Goal: Task Accomplishment & Management: Manage account settings

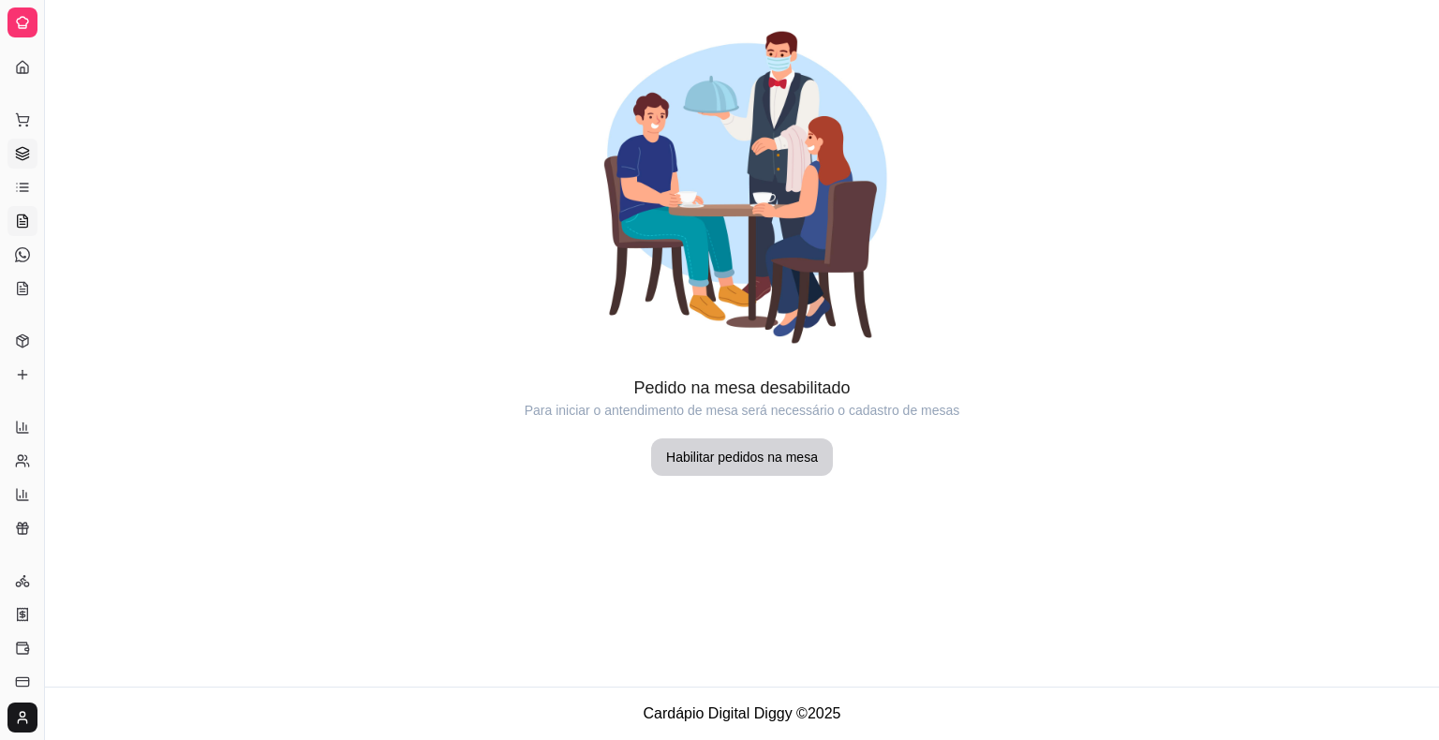
click at [15, 142] on link "Gestor de Pedidos" at bounding box center [22, 154] width 30 height 30
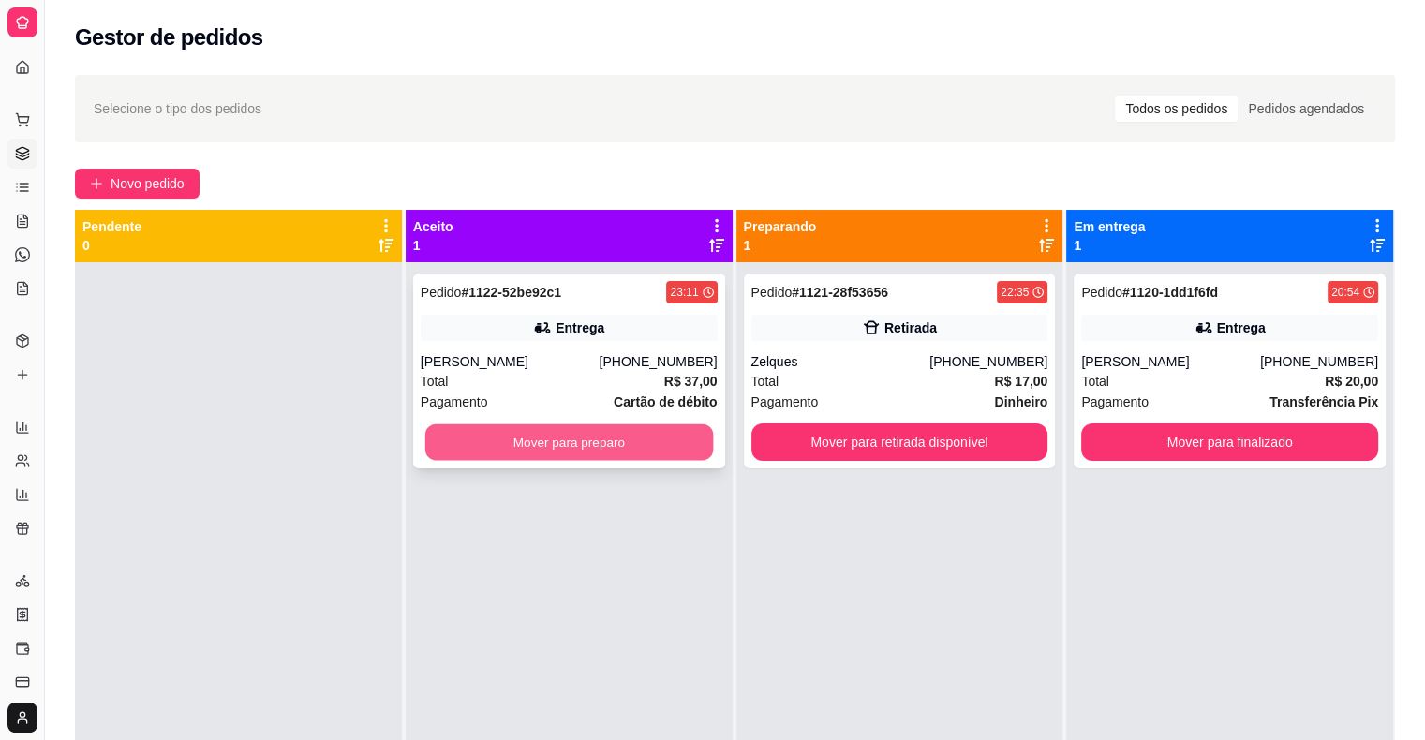
click at [625, 433] on button "Mover para preparo" at bounding box center [569, 442] width 288 height 37
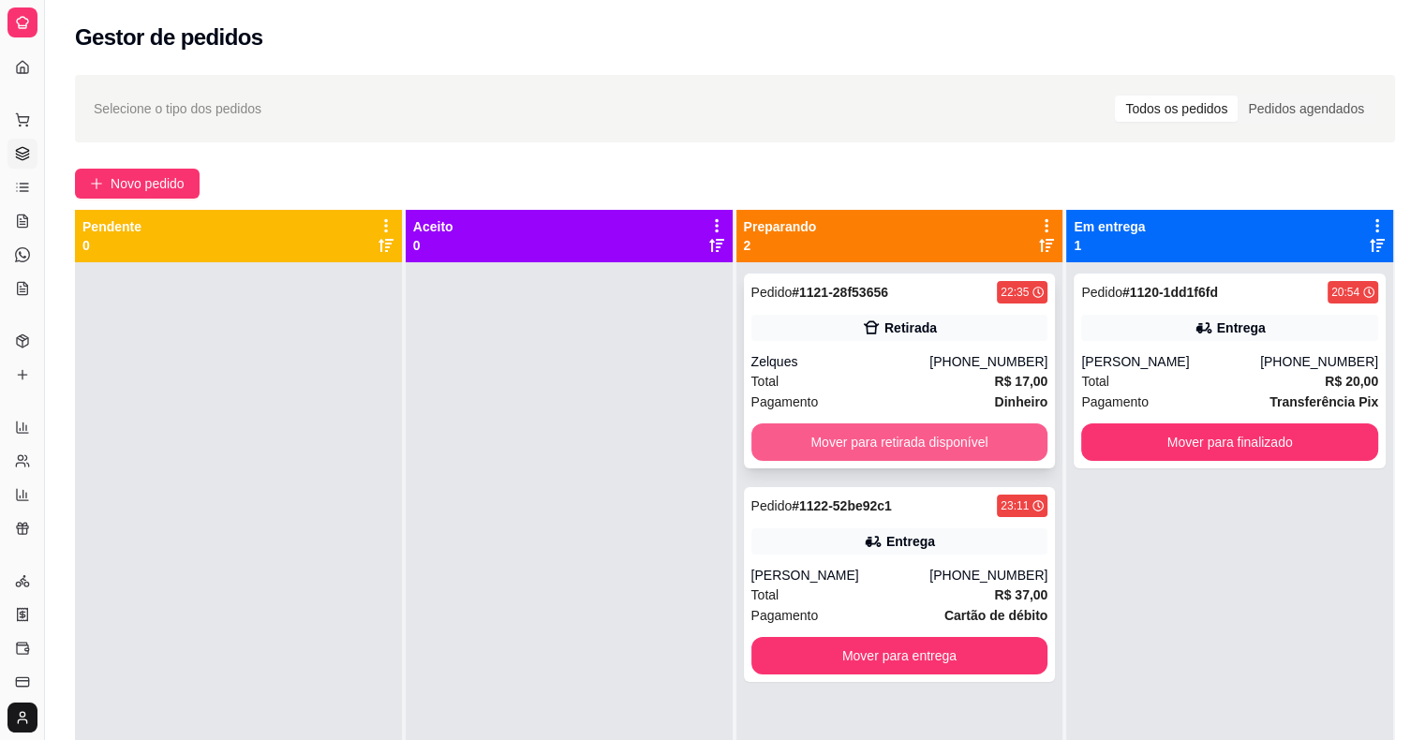
click at [825, 445] on button "Mover para retirada disponível" at bounding box center [899, 442] width 297 height 37
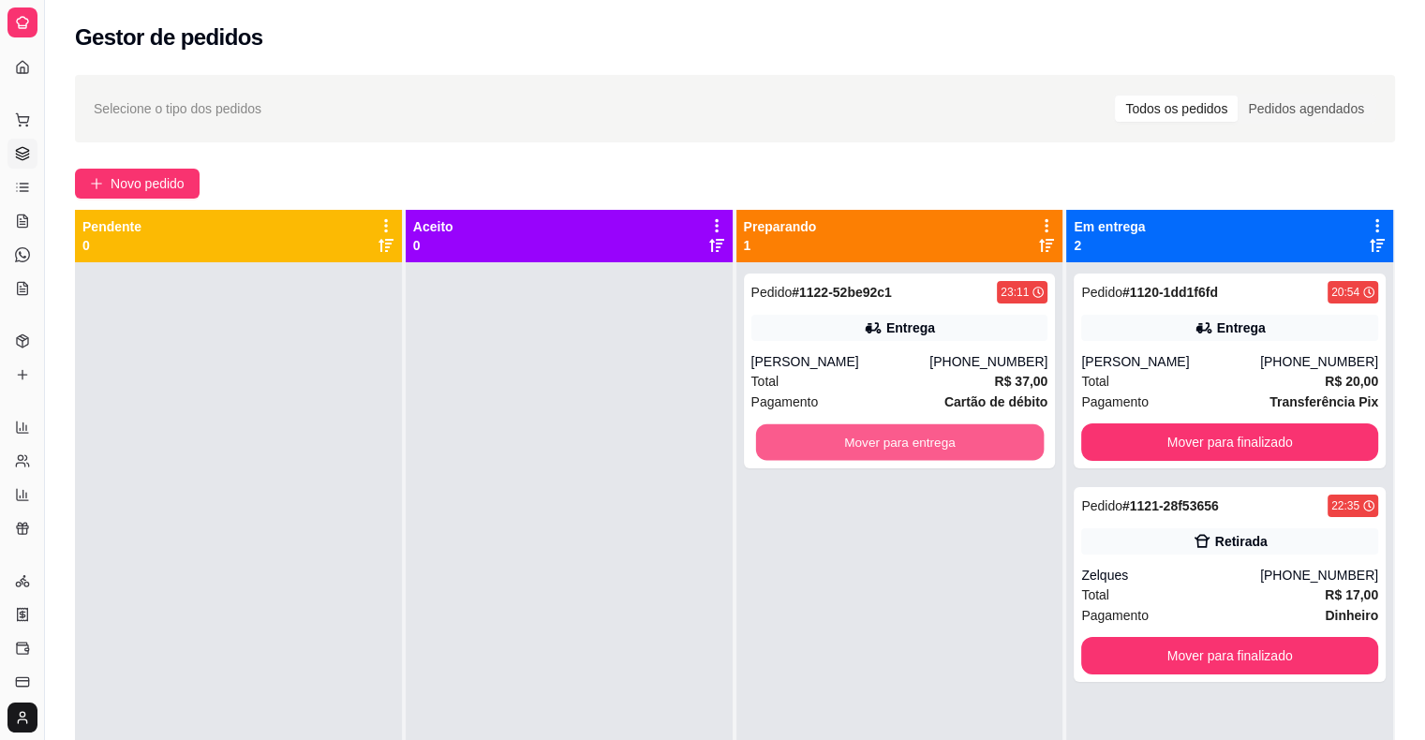
click at [825, 445] on button "Mover para entrega" at bounding box center [899, 442] width 288 height 37
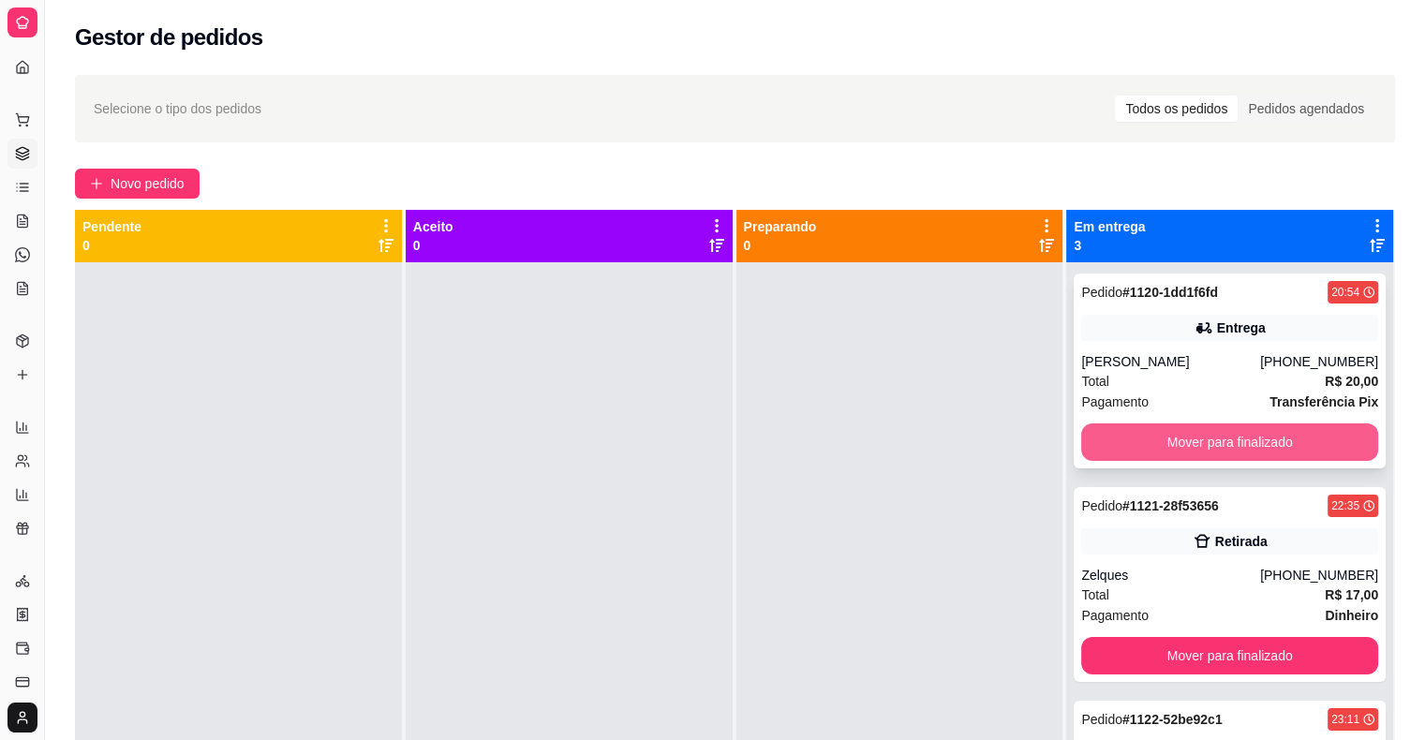
click at [1087, 444] on button "Mover para finalizado" at bounding box center [1229, 442] width 297 height 37
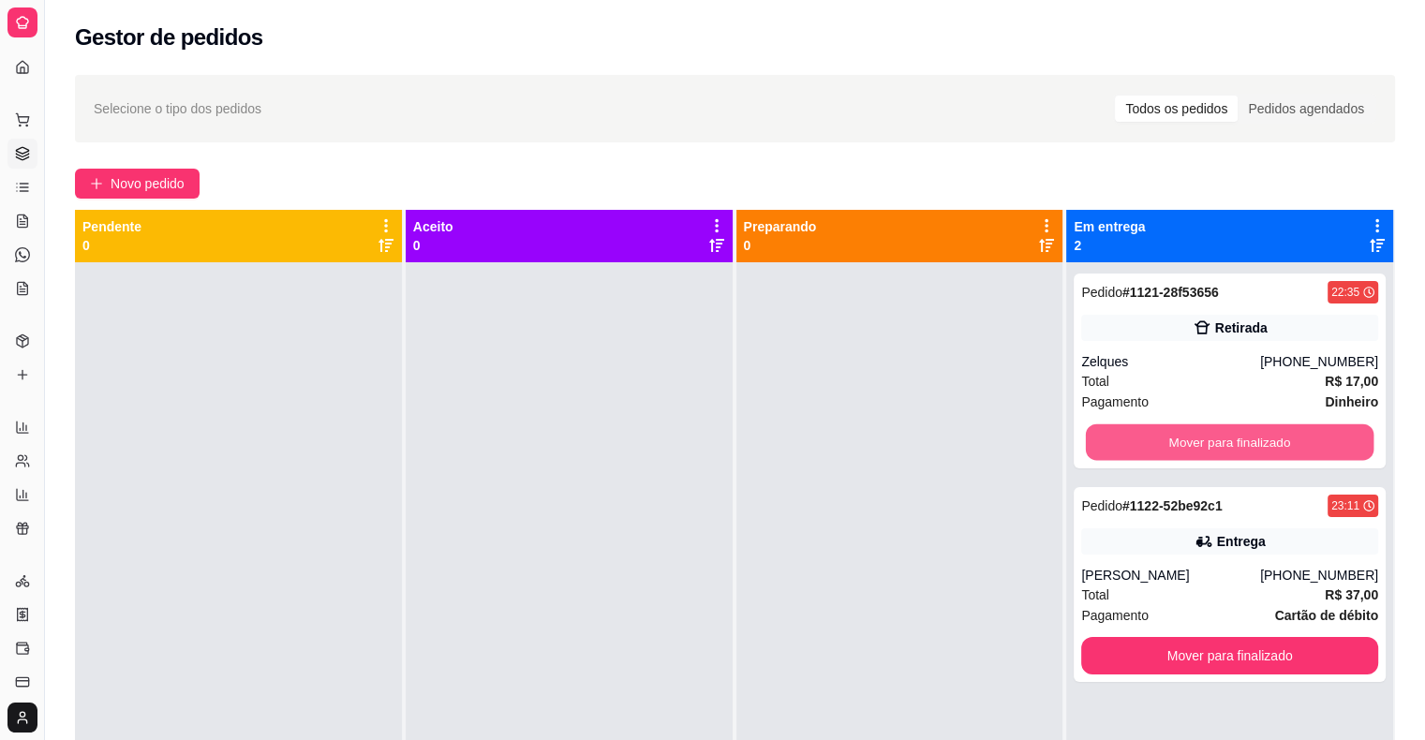
click at [1087, 444] on button "Mover para finalizado" at bounding box center [1230, 442] width 288 height 37
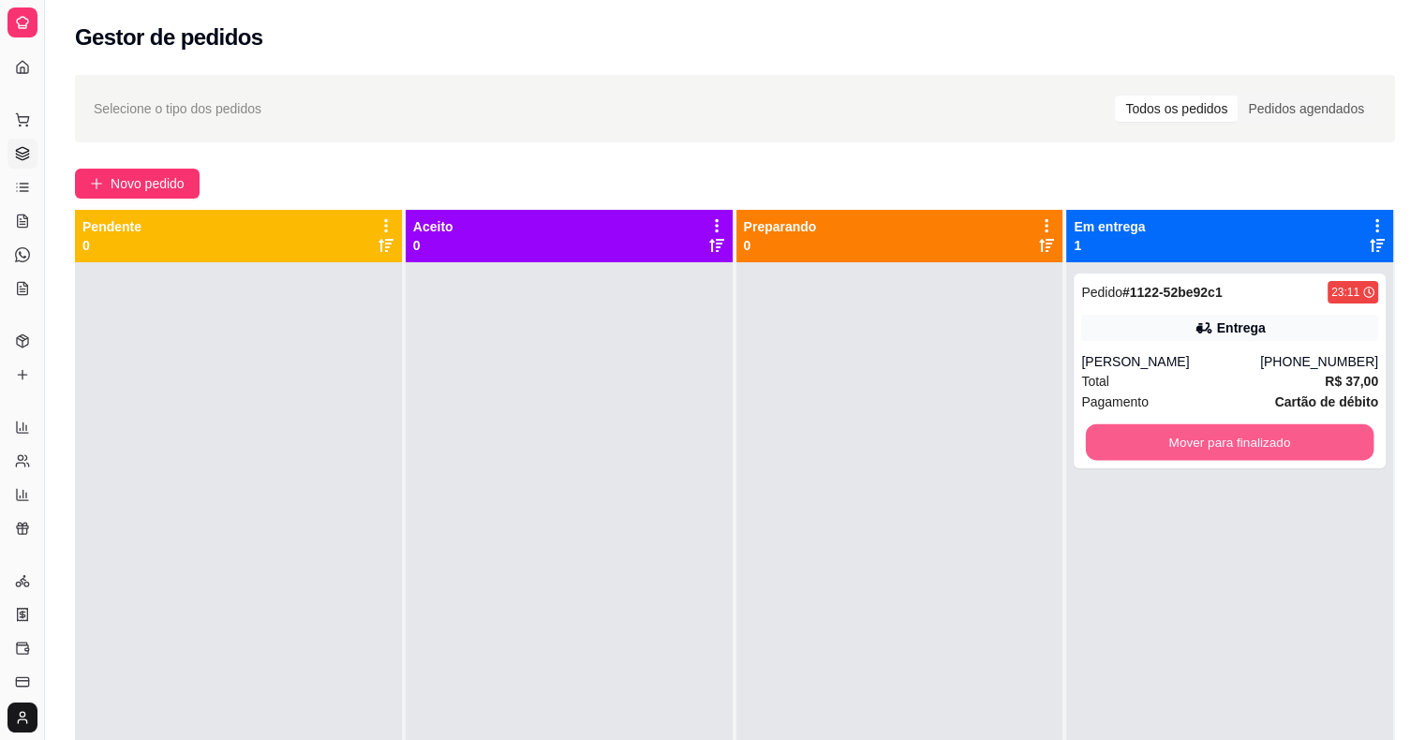
click at [1087, 444] on button "Mover para finalizado" at bounding box center [1230, 442] width 288 height 37
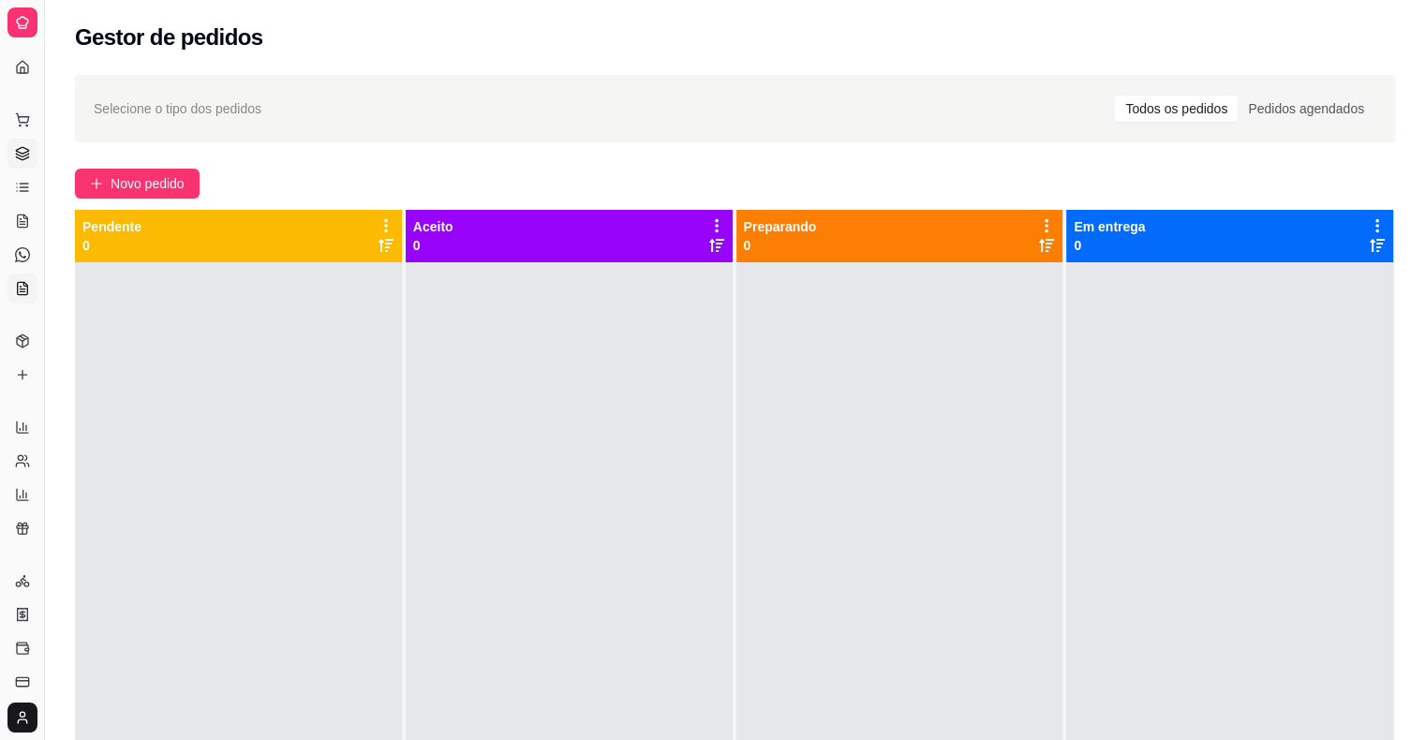
click at [12, 290] on link "KDS" at bounding box center [22, 289] width 30 height 30
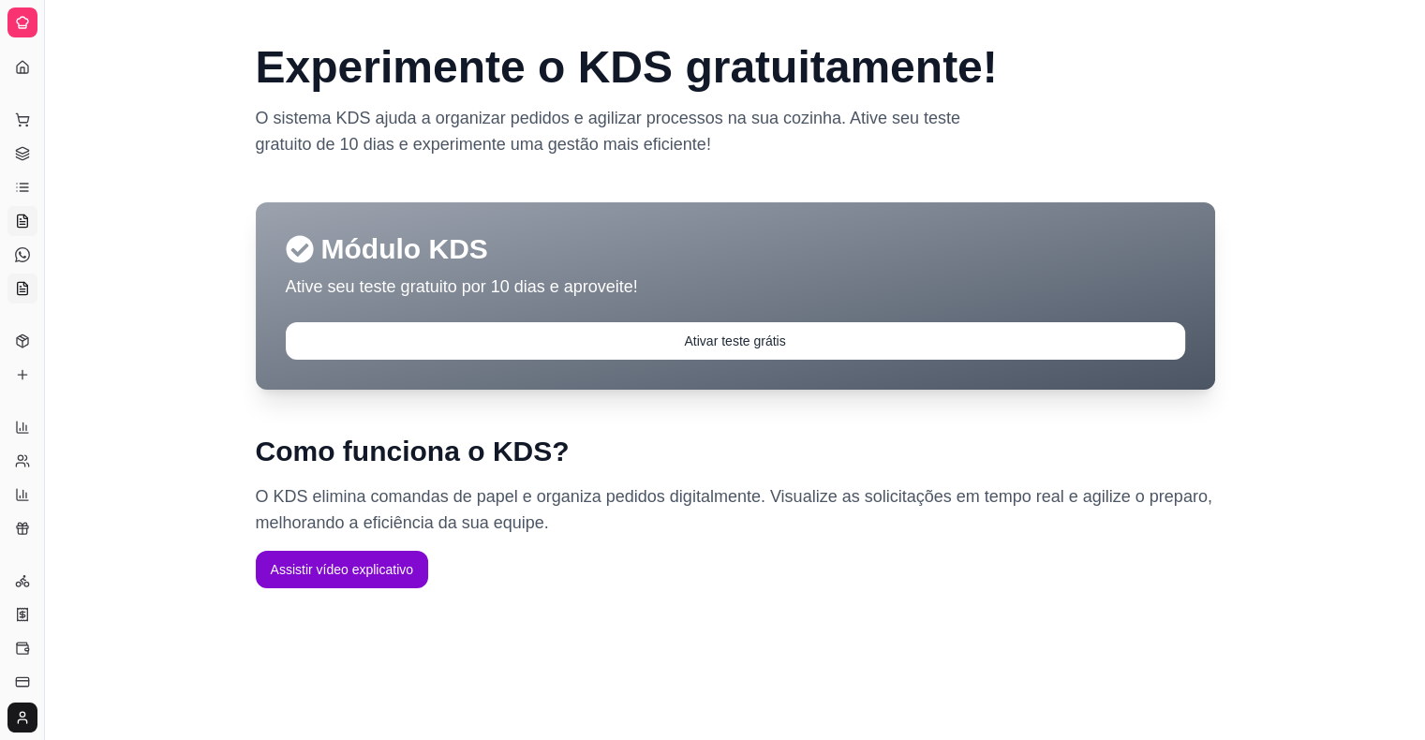
click at [26, 218] on icon at bounding box center [25, 217] width 4 height 4
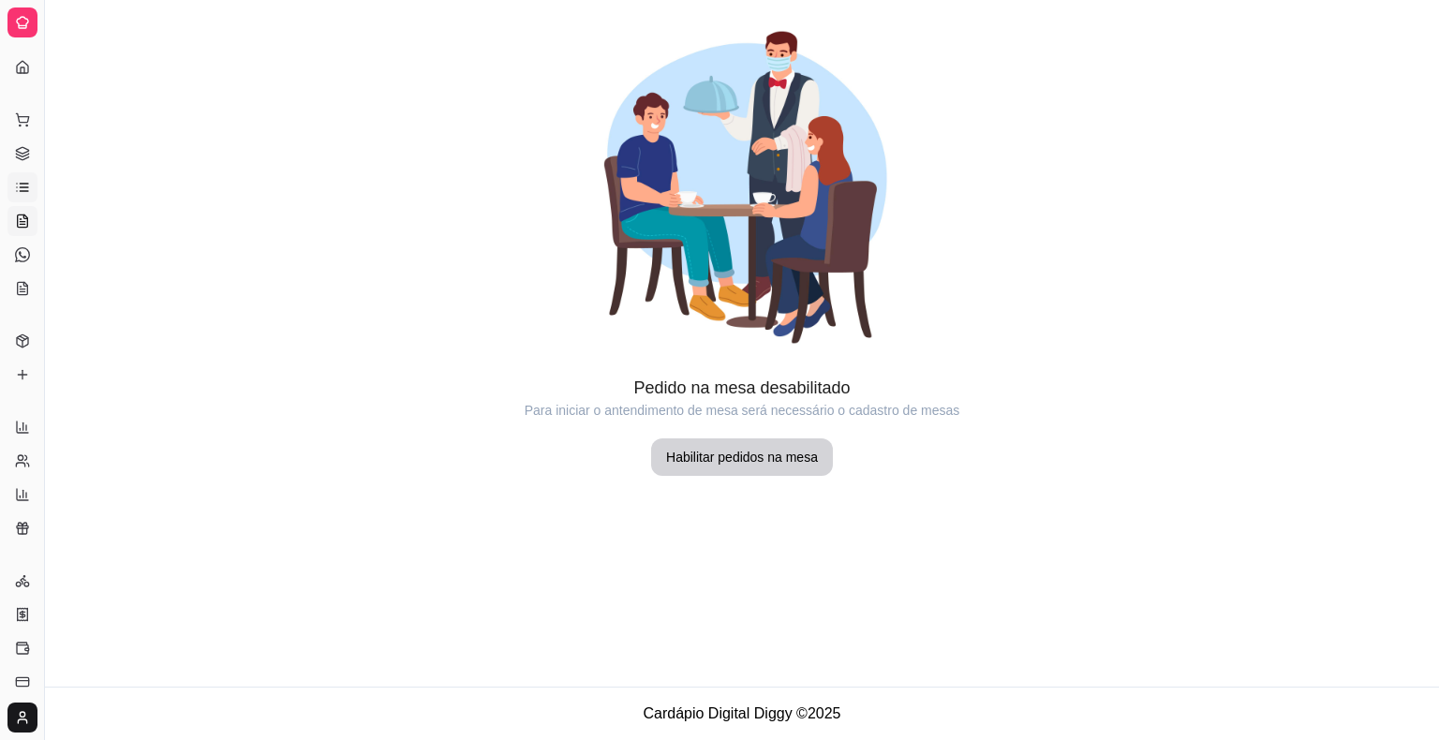
click at [26, 197] on link "Lista de Pedidos" at bounding box center [22, 187] width 30 height 30
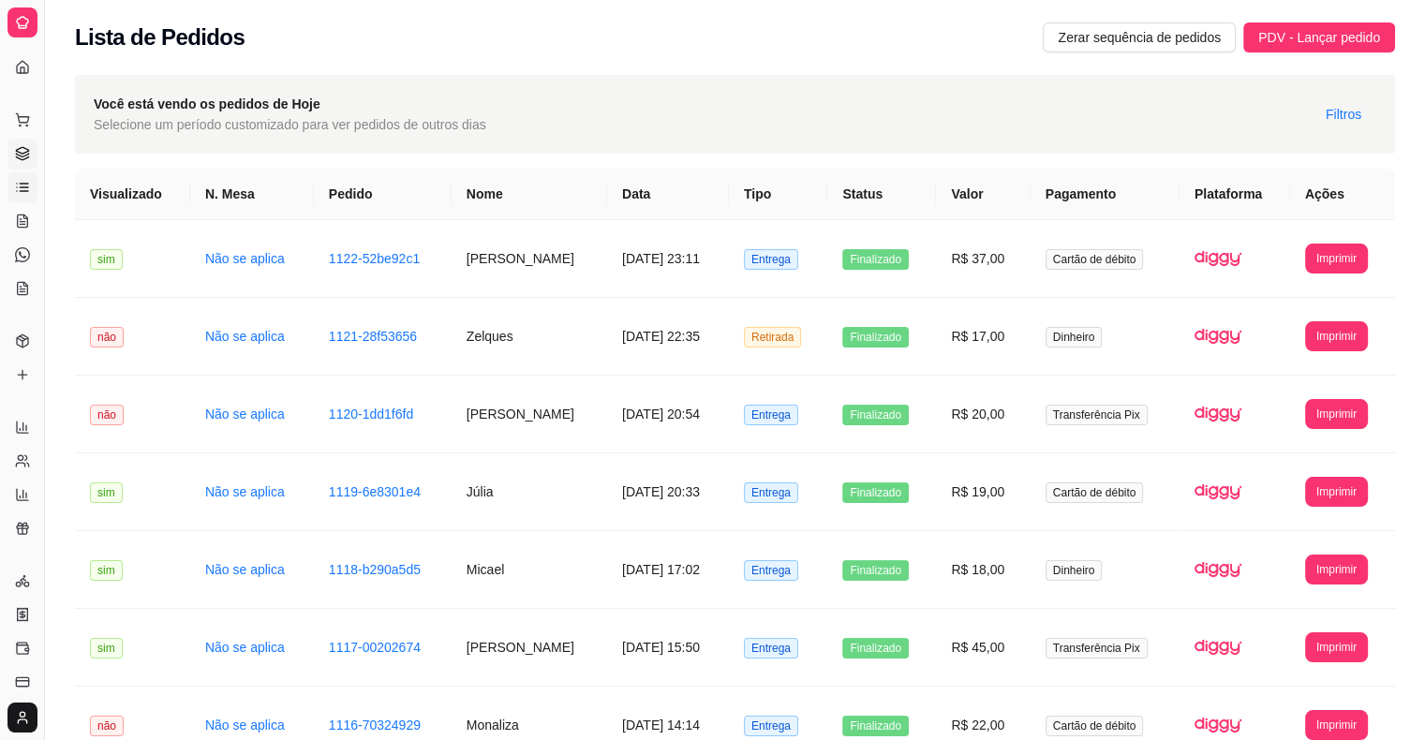
click at [17, 152] on icon at bounding box center [22, 150] width 12 height 7
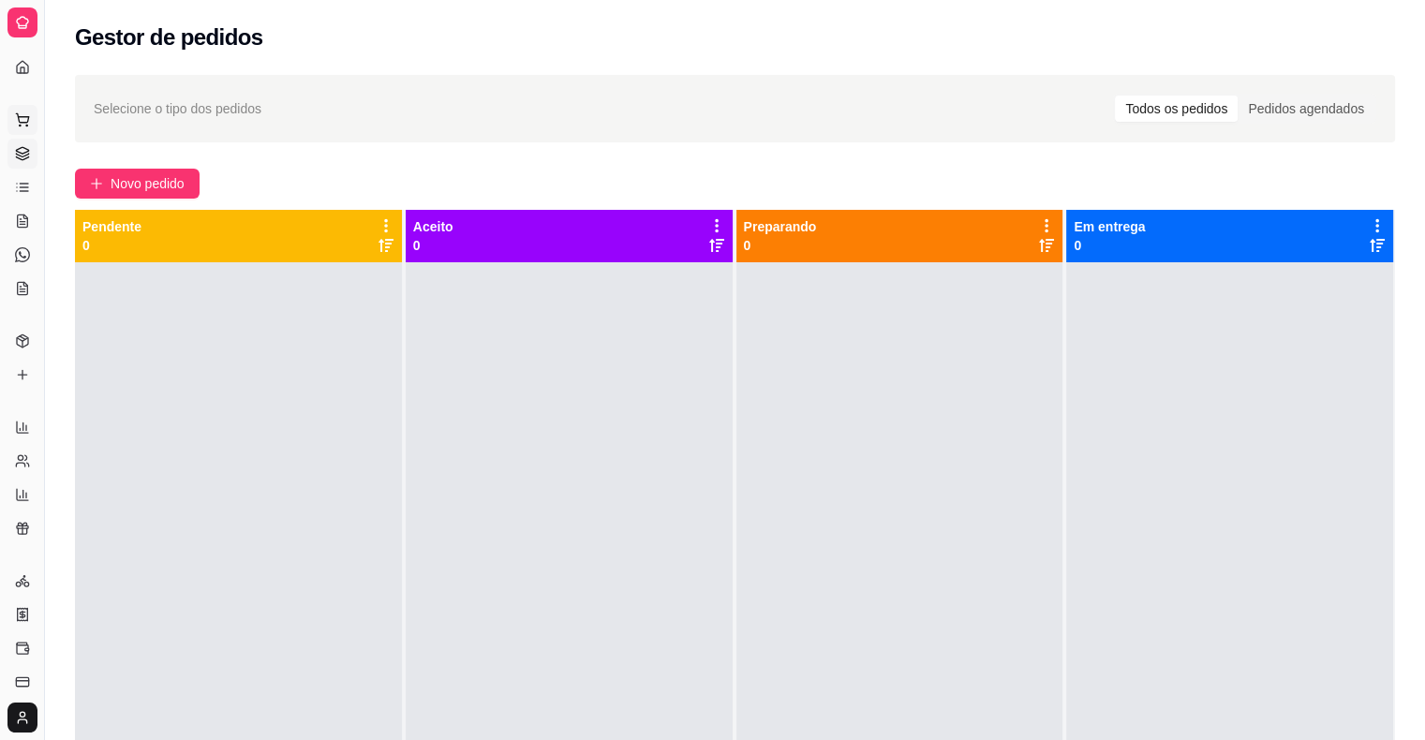
click at [21, 111] on button "Pedidos balcão (PDV)" at bounding box center [22, 120] width 30 height 30
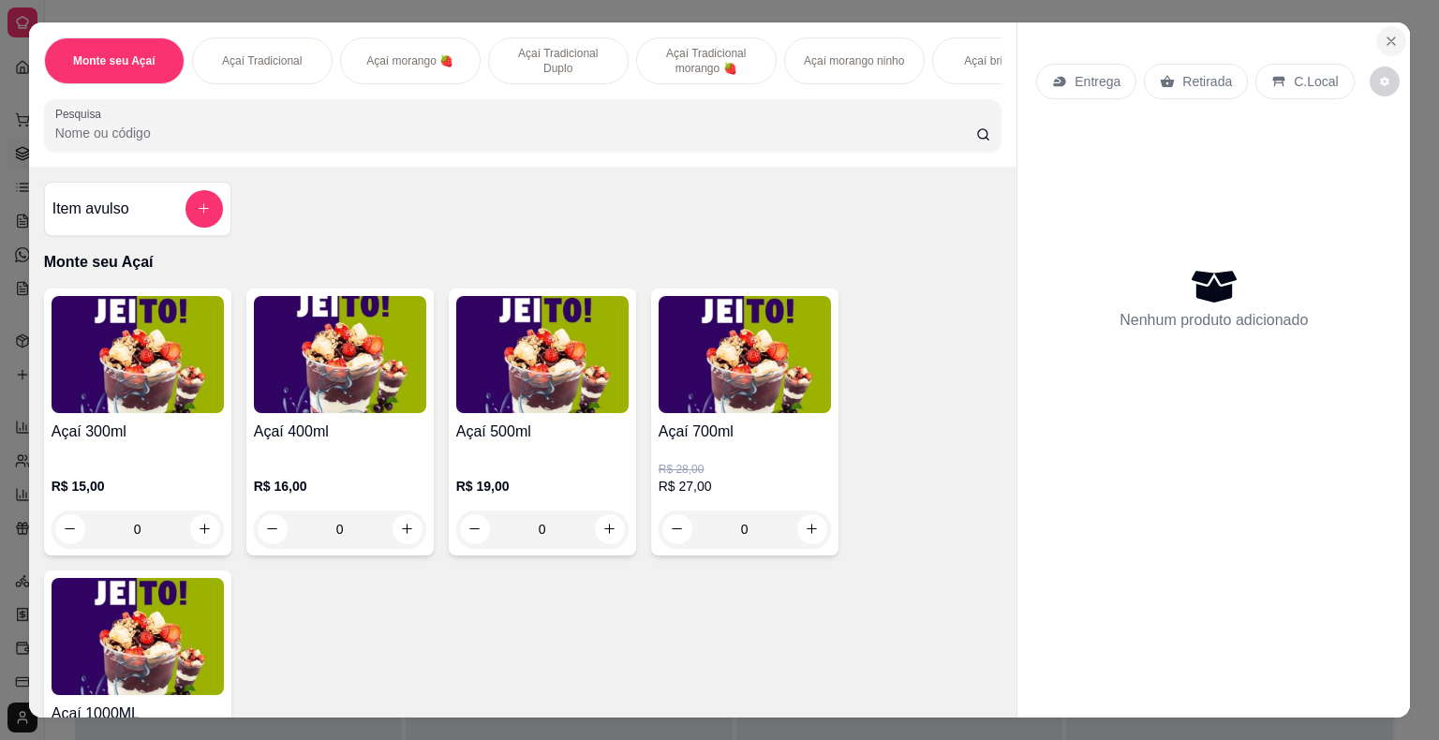
click at [1384, 34] on icon "Close" at bounding box center [1391, 41] width 15 height 15
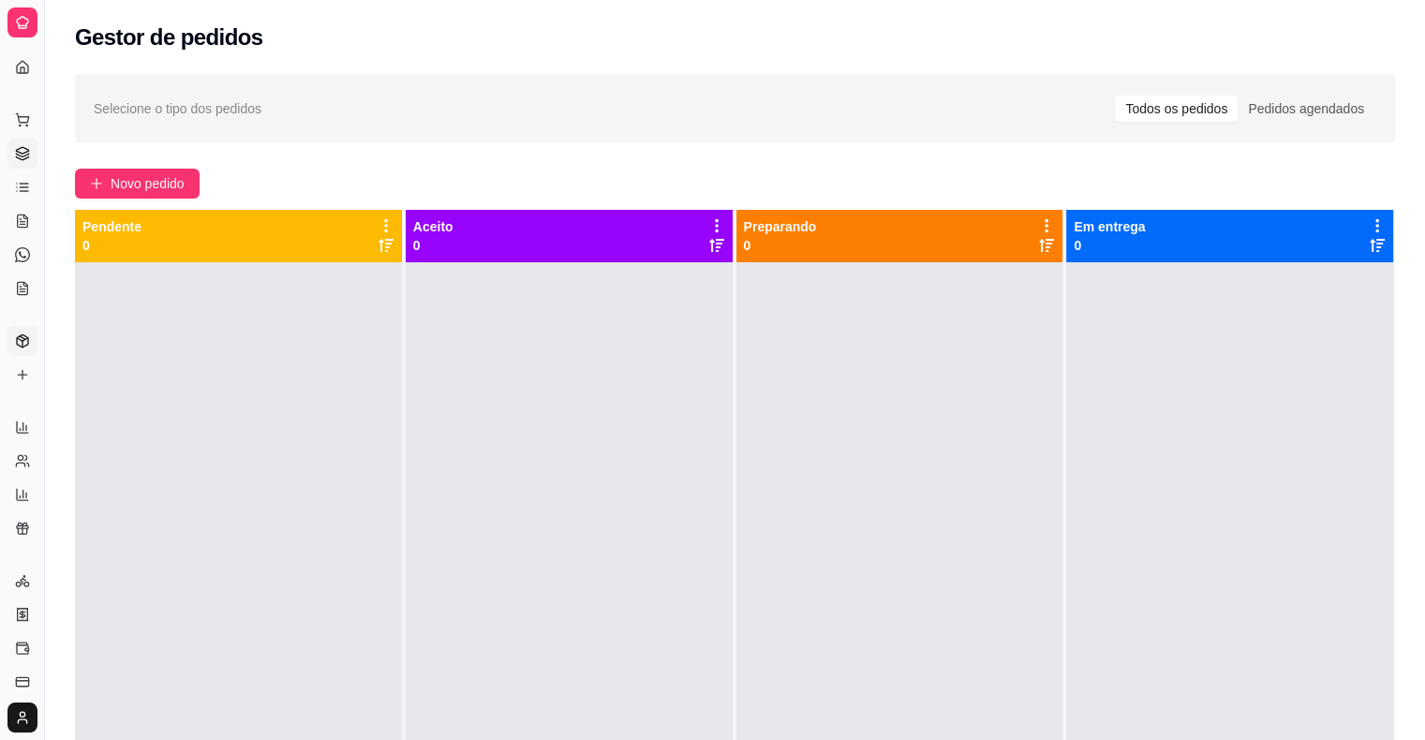
click at [16, 348] on icon at bounding box center [22, 341] width 15 height 15
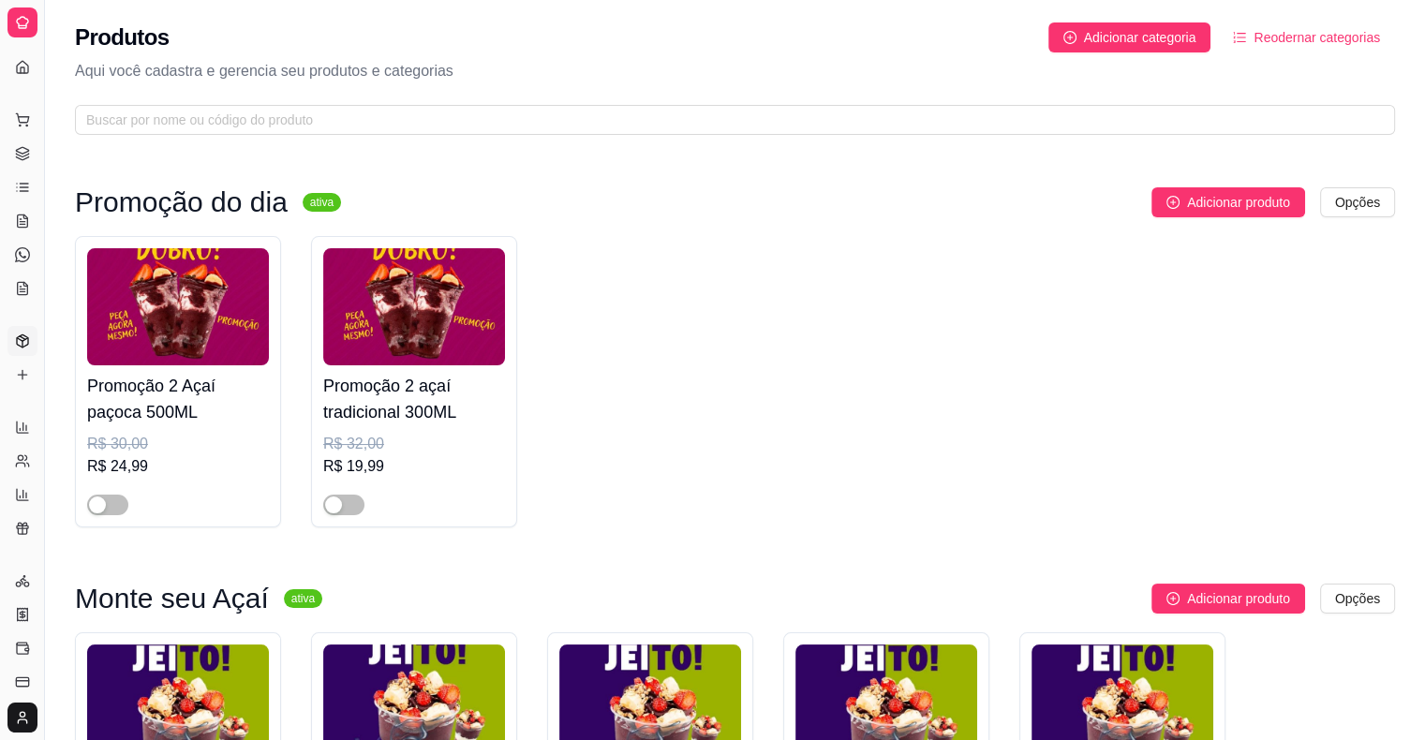
click at [11, 298] on div "Catálogo" at bounding box center [21, 311] width 29 height 30
click at [18, 290] on icon at bounding box center [23, 288] width 10 height 12
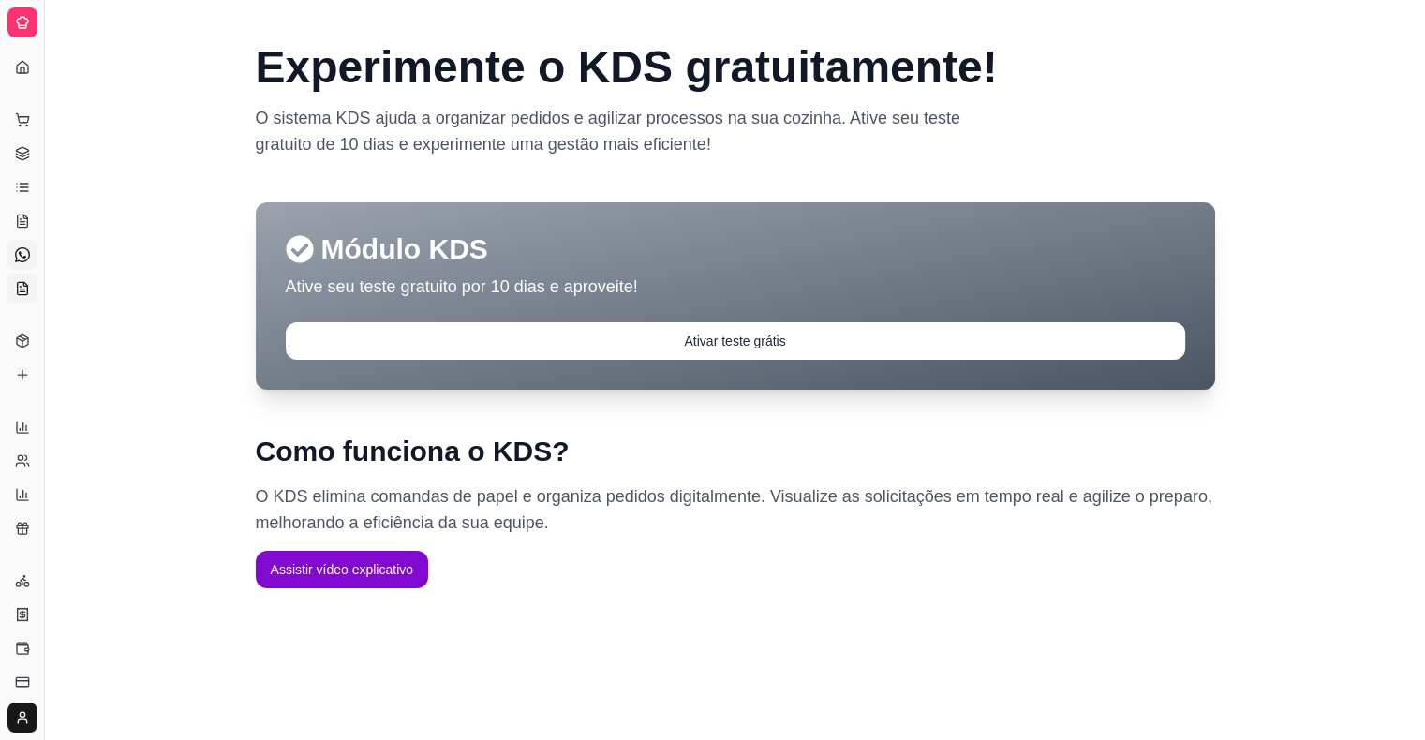
click at [33, 245] on link "Diggy Bot novo" at bounding box center [22, 255] width 30 height 30
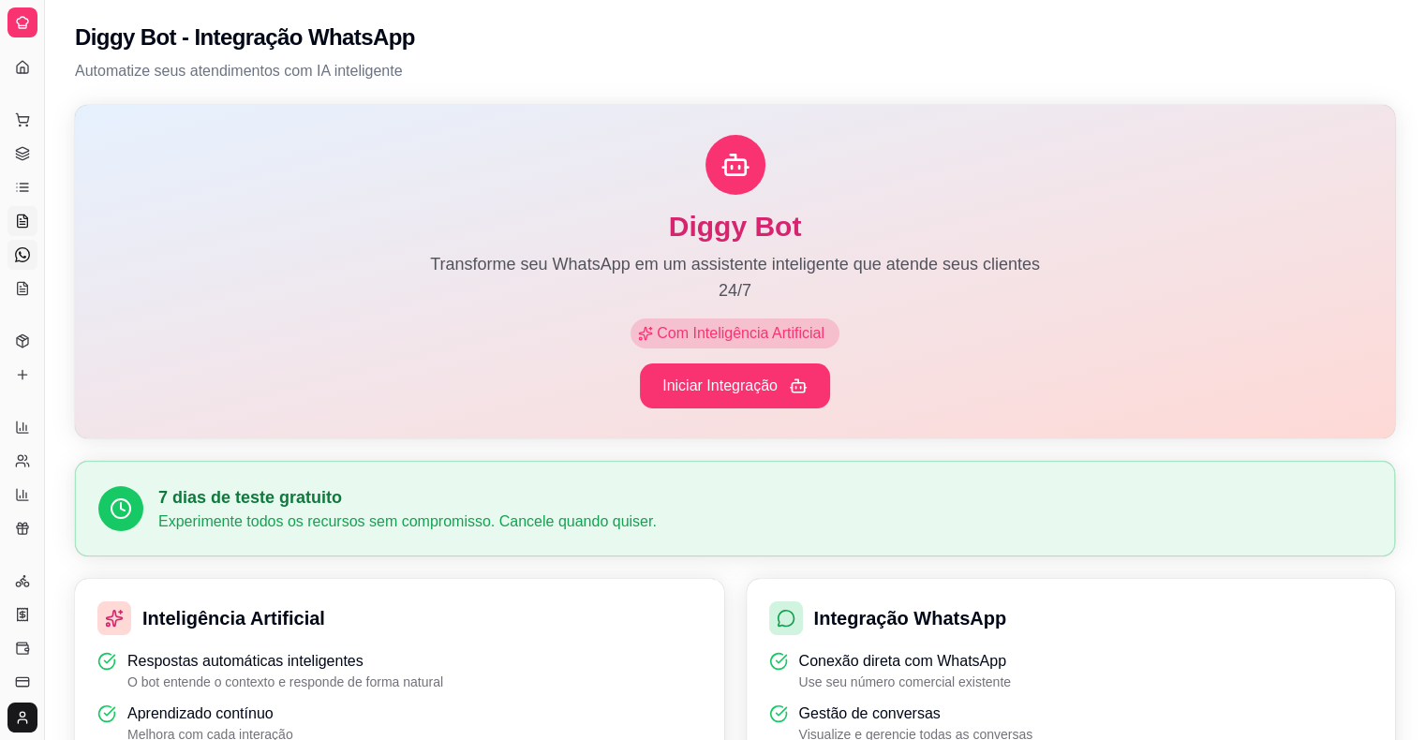
click at [21, 215] on icon at bounding box center [23, 221] width 10 height 12
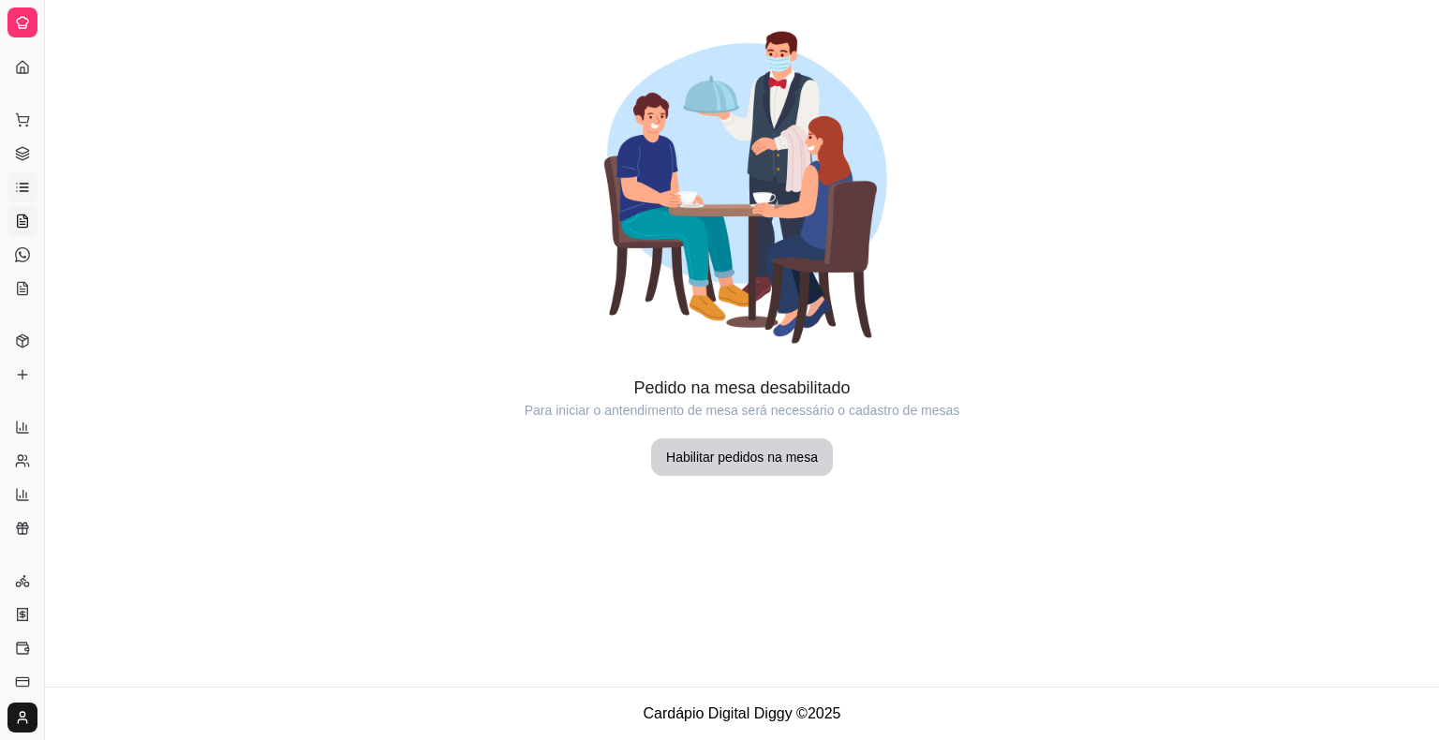
click at [21, 175] on link "Lista de Pedidos" at bounding box center [22, 187] width 30 height 30
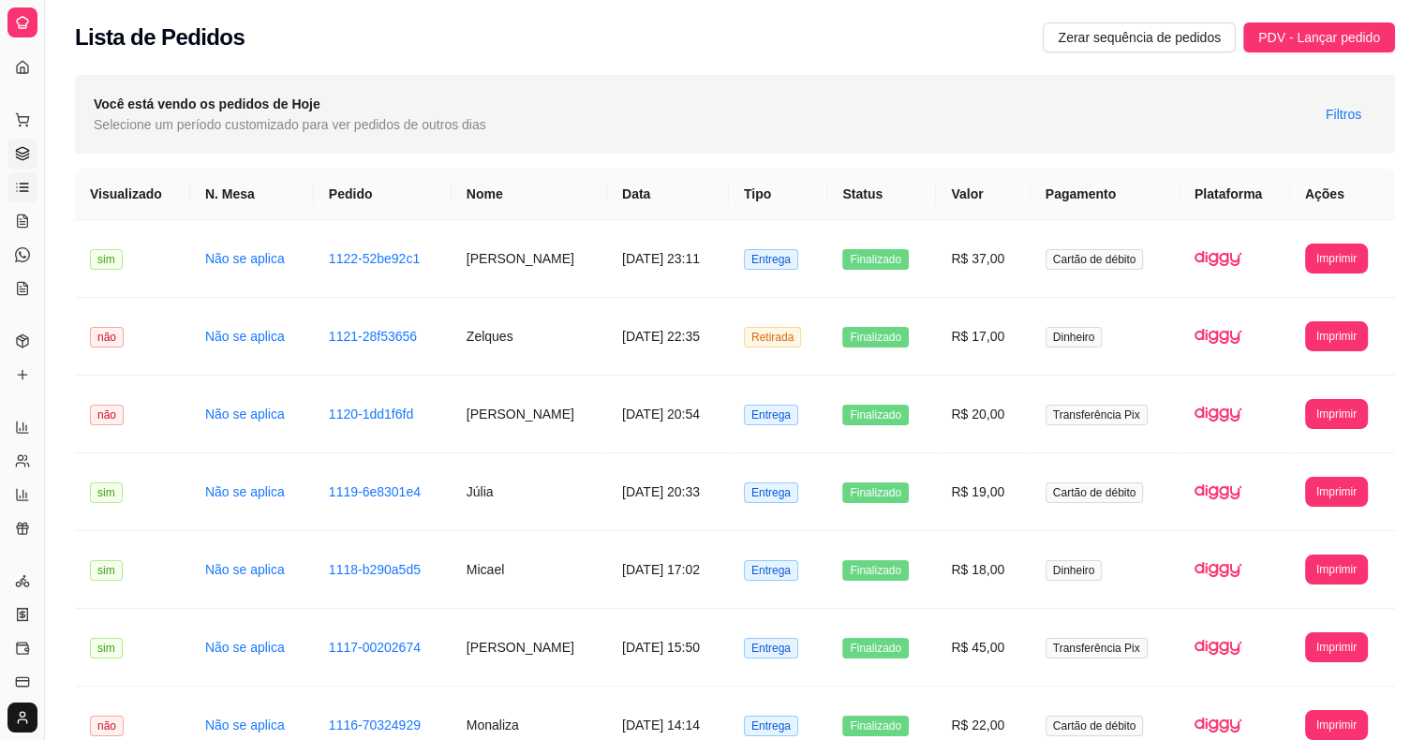
click at [19, 147] on icon at bounding box center [22, 153] width 15 height 15
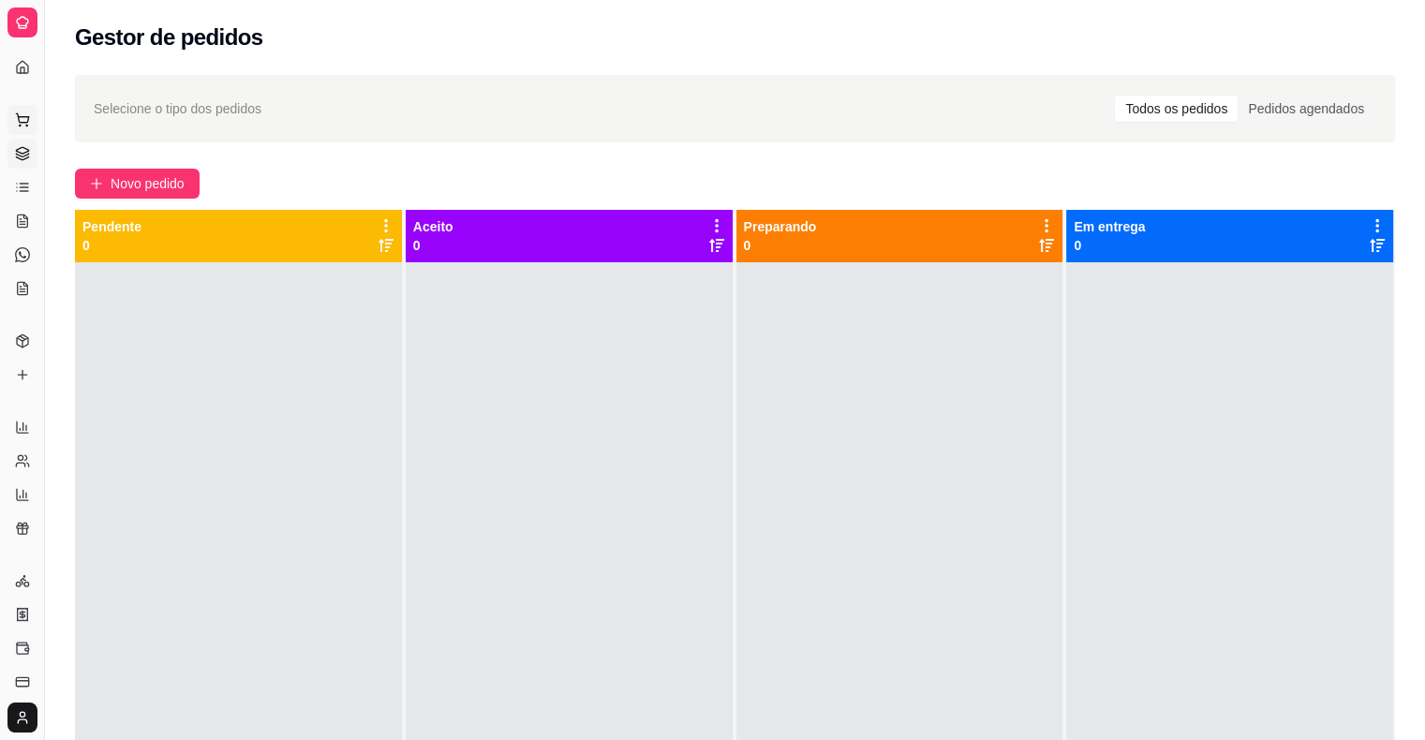
click at [15, 120] on icon at bounding box center [22, 119] width 15 height 15
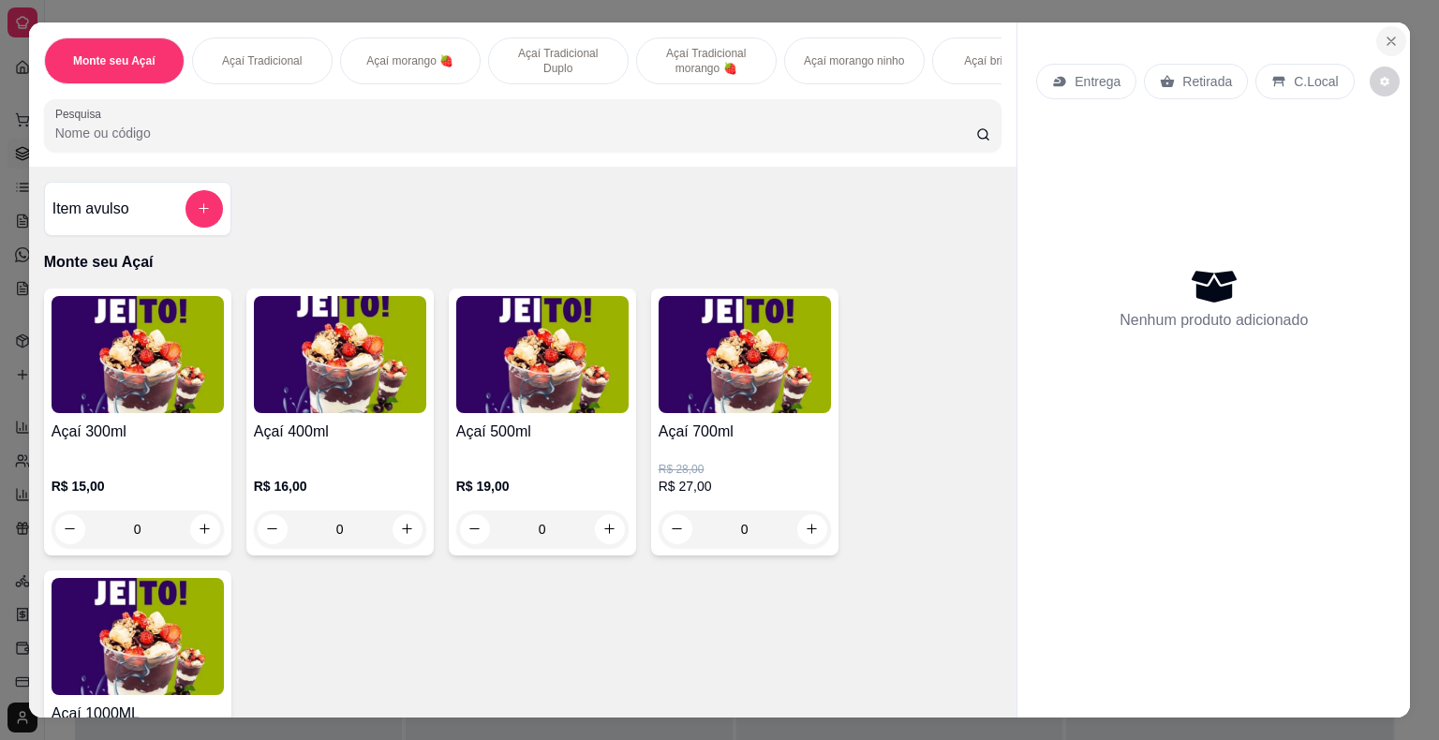
click at [1378, 26] on button "Close" at bounding box center [1391, 41] width 30 height 30
